Goal: Information Seeking & Learning: Learn about a topic

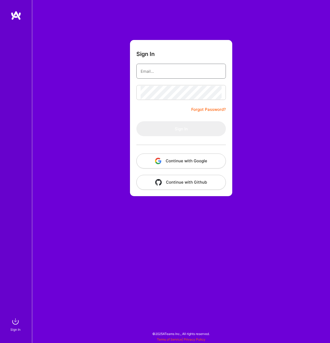
type input "[EMAIL_ADDRESS][DOMAIN_NAME]"
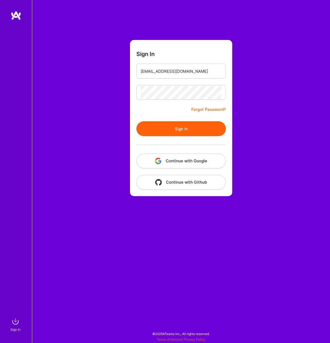
click at [149, 107] on form "Sign In [EMAIL_ADDRESS][DOMAIN_NAME] Forgot Password? Sign In Continue with Goo…" at bounding box center [181, 118] width 102 height 156
click at [182, 129] on button "Sign In" at bounding box center [182, 128] width 90 height 15
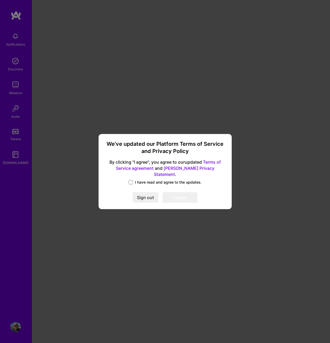
click at [209, 165] on link "Terms of Service agreement" at bounding box center [168, 164] width 105 height 11
click at [188, 170] on link "[PERSON_NAME] Privacy Statement" at bounding box center [184, 171] width 61 height 11
click at [152, 180] on span "I have read and agree to the updates." at bounding box center [168, 182] width 67 height 5
click at [0, 0] on input "I have read and agree to the updates." at bounding box center [0, 0] width 0 height 0
click at [190, 192] on button "I agree" at bounding box center [180, 197] width 35 height 11
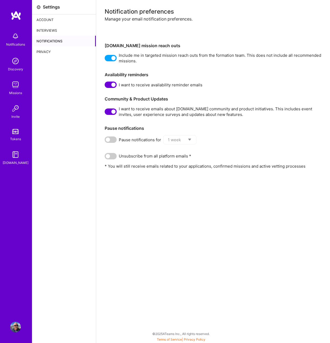
click at [17, 85] on img at bounding box center [15, 84] width 11 height 11
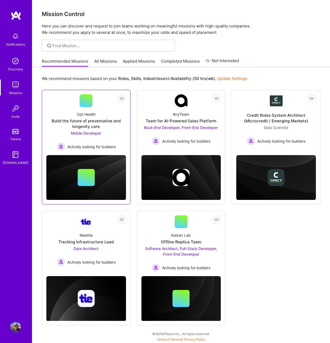
click at [92, 133] on span "Mobile Developer" at bounding box center [86, 133] width 30 height 5
click at [101, 60] on link "All Missions" at bounding box center [105, 62] width 23 height 9
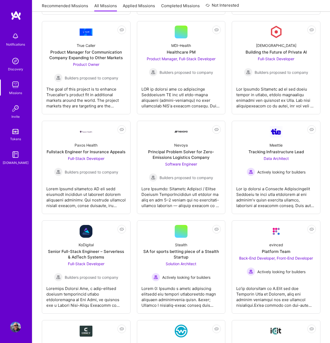
scroll to position [783, 0]
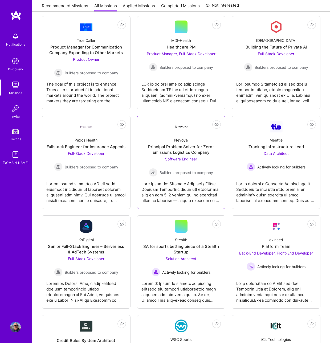
click at [177, 148] on div "Principal Problem Solver for Zero-Emissions Logistics Company" at bounding box center [182, 149] width 80 height 11
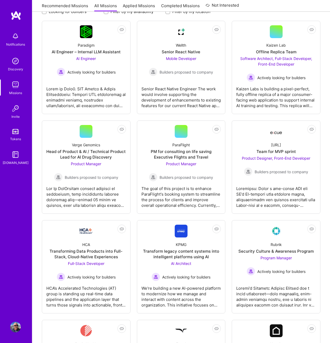
scroll to position [0, 0]
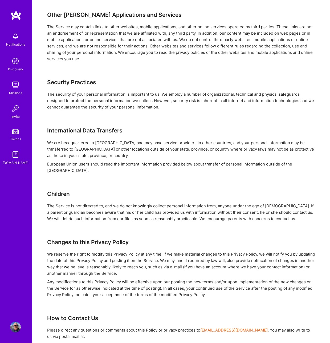
scroll to position [1205, 0]
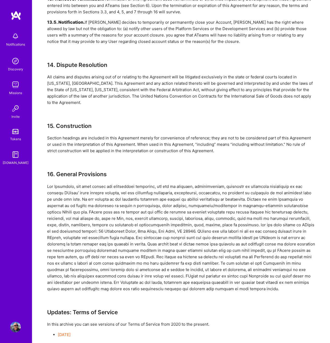
scroll to position [1747, 0]
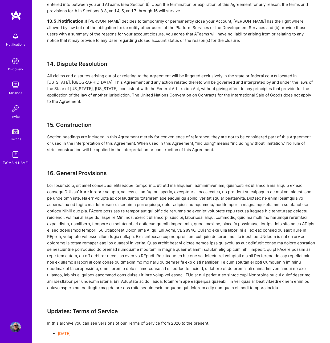
click at [187, 136] on div "Section headings are included in this Agreement merely for convenience of refer…" at bounding box center [181, 143] width 268 height 19
